Goal: Task Accomplishment & Management: Use online tool/utility

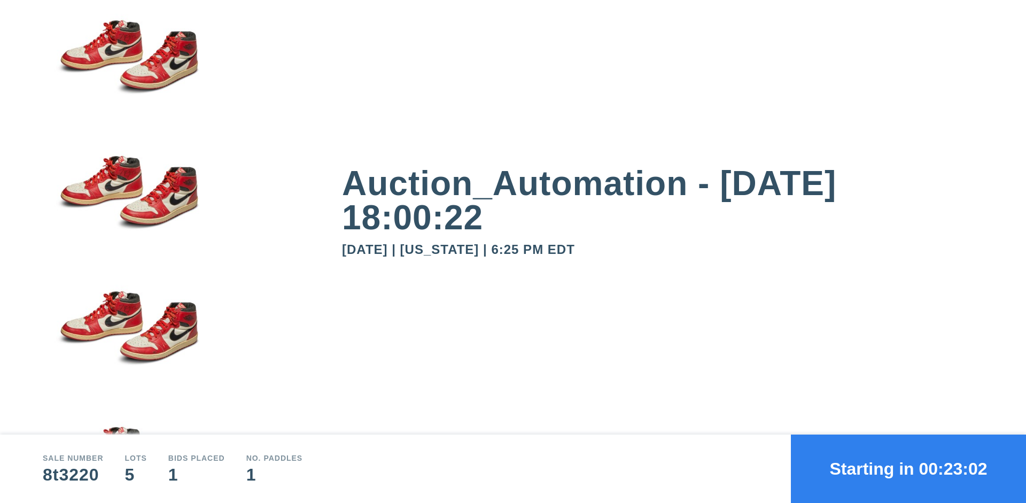
click at [908, 469] on button "Starting in 00:23:02" at bounding box center [908, 468] width 235 height 68
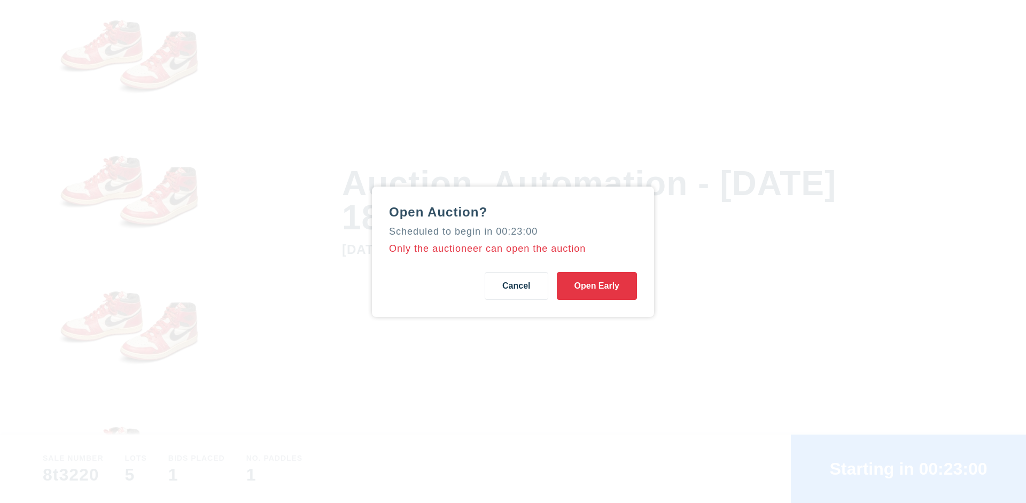
click at [597, 285] on button "Open Early" at bounding box center [597, 286] width 80 height 28
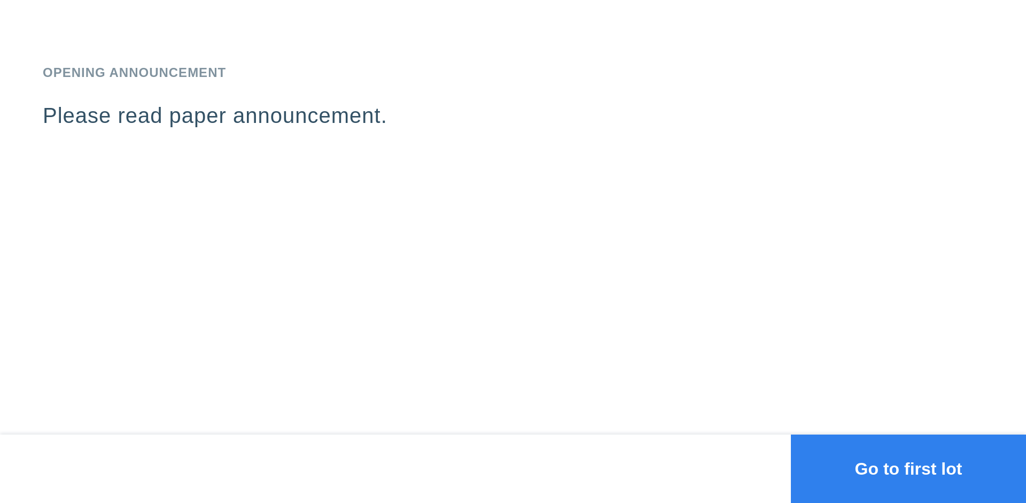
click at [908, 469] on button "Go to first lot" at bounding box center [908, 468] width 235 height 68
